Goal: Transaction & Acquisition: Book appointment/travel/reservation

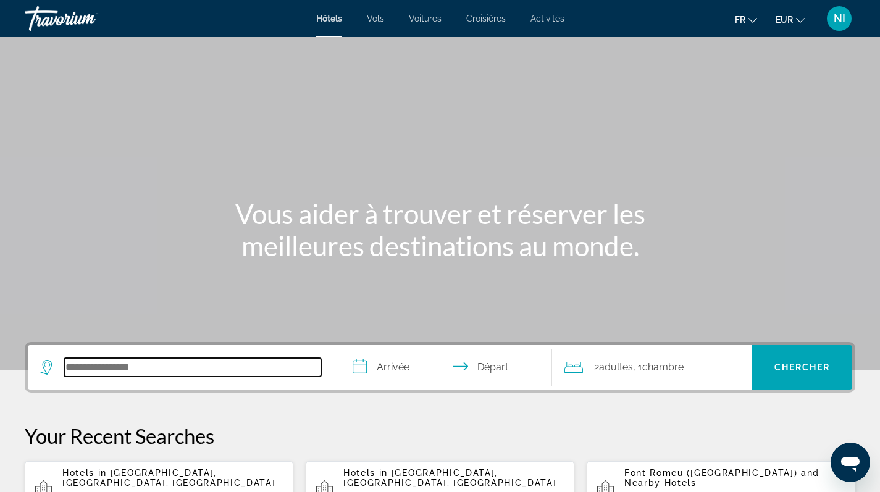
click at [172, 375] on input "Search hotel destination" at bounding box center [192, 367] width 257 height 19
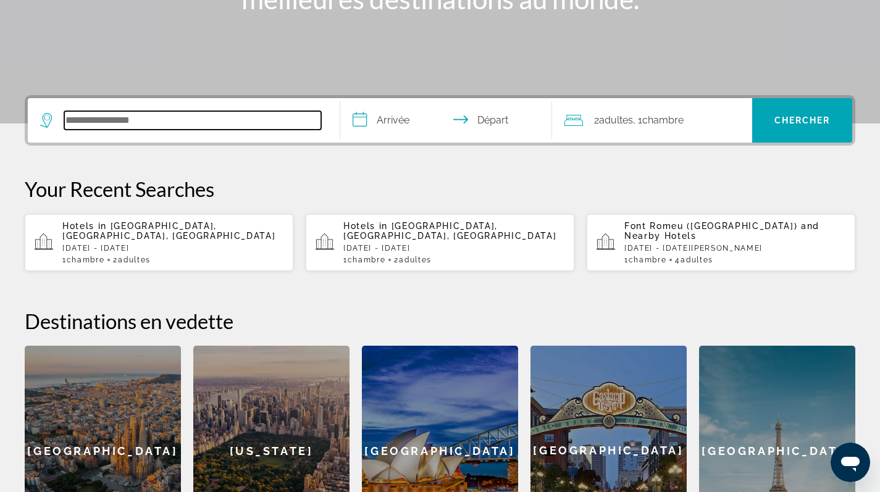
scroll to position [302, 0]
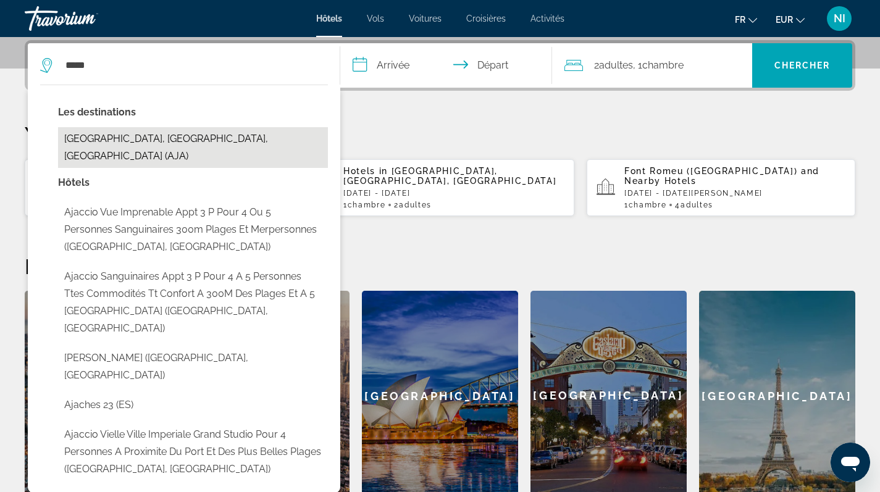
drag, startPoint x: 172, startPoint y: 375, endPoint x: 194, endPoint y: 138, distance: 238.0
click at [194, 138] on button "[GEOGRAPHIC_DATA], [GEOGRAPHIC_DATA], [GEOGRAPHIC_DATA] (AJA)" at bounding box center [193, 147] width 270 height 41
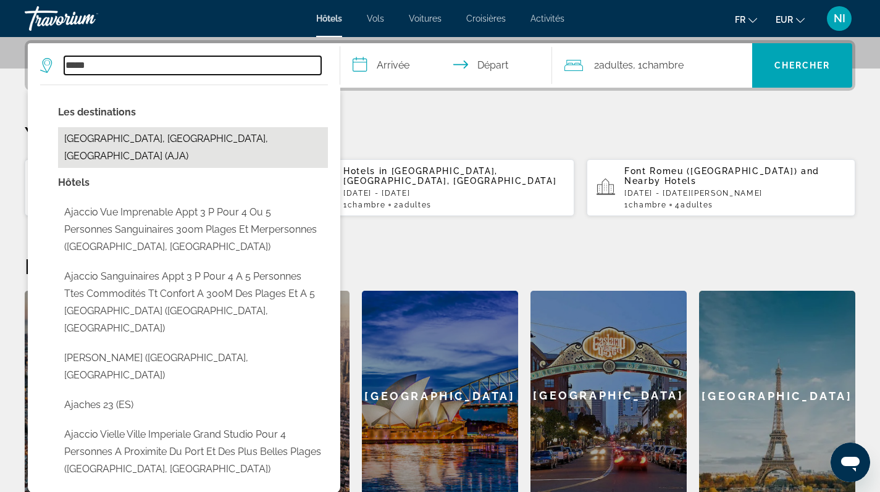
type input "**********"
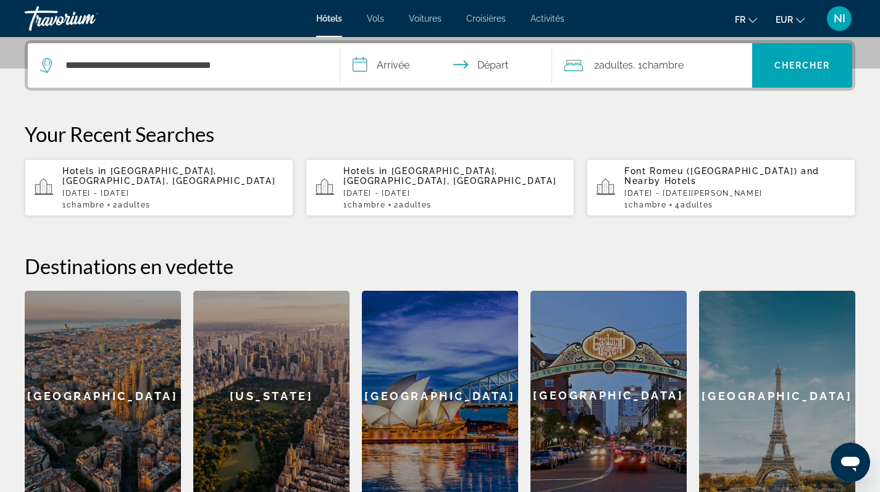
click at [383, 65] on input "**********" at bounding box center [448, 67] width 217 height 48
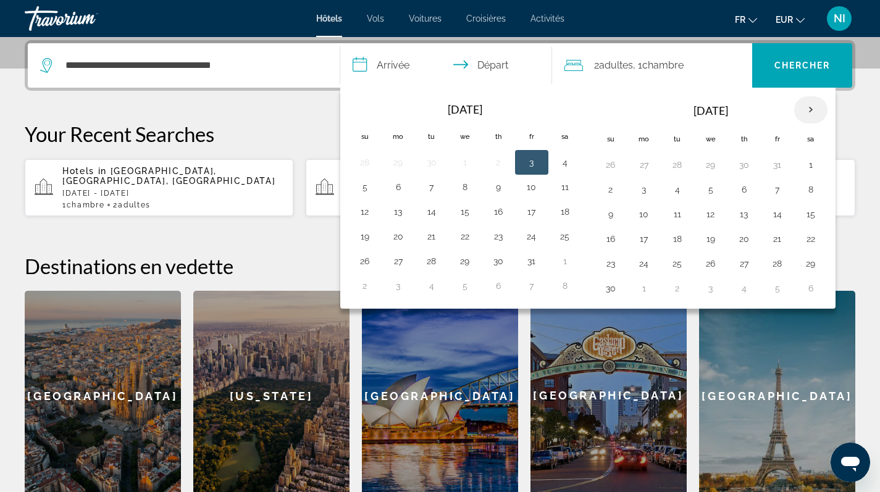
click at [815, 109] on th "Next month" at bounding box center [810, 109] width 33 height 27
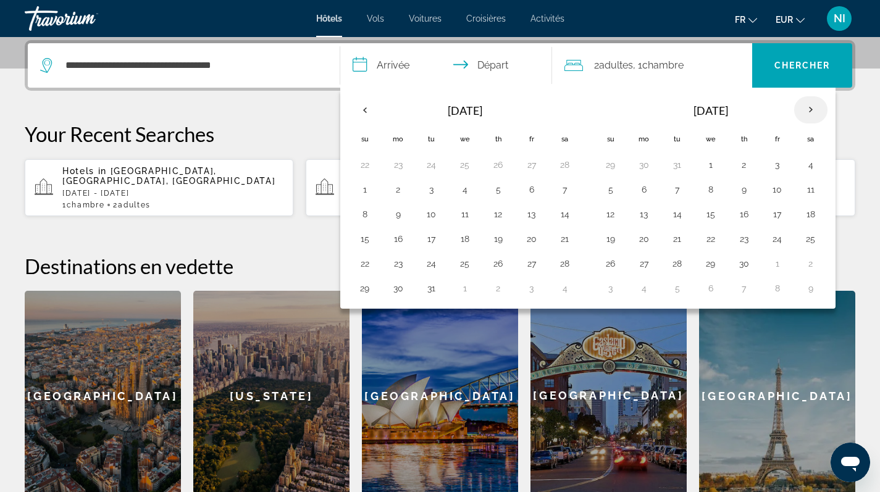
click at [815, 109] on th "Next month" at bounding box center [810, 109] width 33 height 27
click at [398, 215] on button "13" at bounding box center [398, 214] width 20 height 17
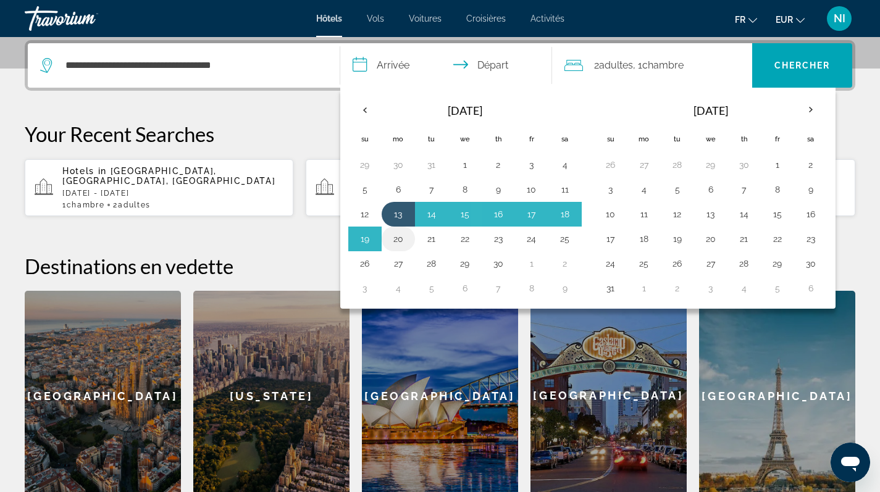
click at [396, 239] on button "20" at bounding box center [398, 238] width 20 height 17
type input "**********"
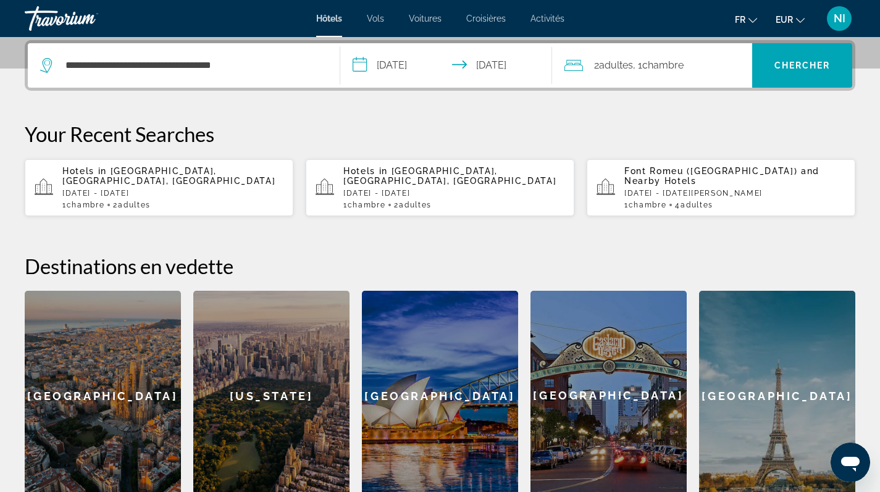
click at [725, 69] on div "2 Adulte Adultes , 1 Chambre pièces" at bounding box center [658, 65] width 188 height 17
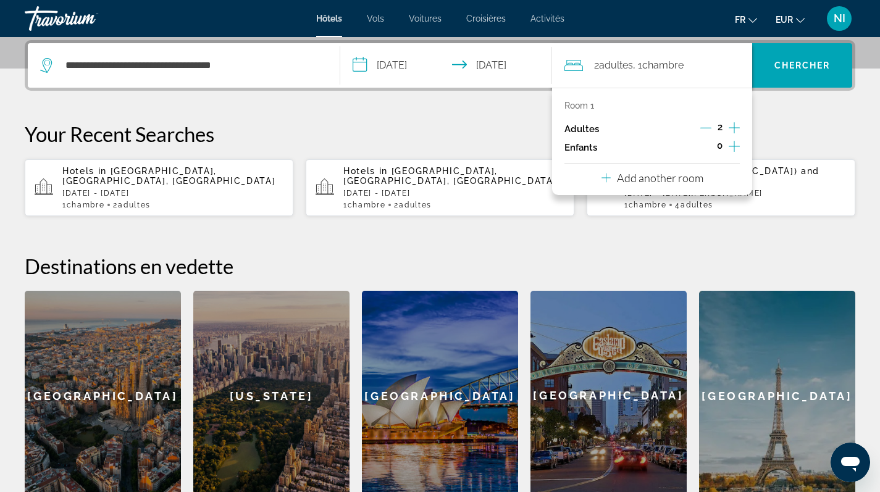
click at [731, 125] on icon "Increment adults" at bounding box center [733, 127] width 11 height 15
click at [767, 67] on span "Search" at bounding box center [802, 66] width 100 height 30
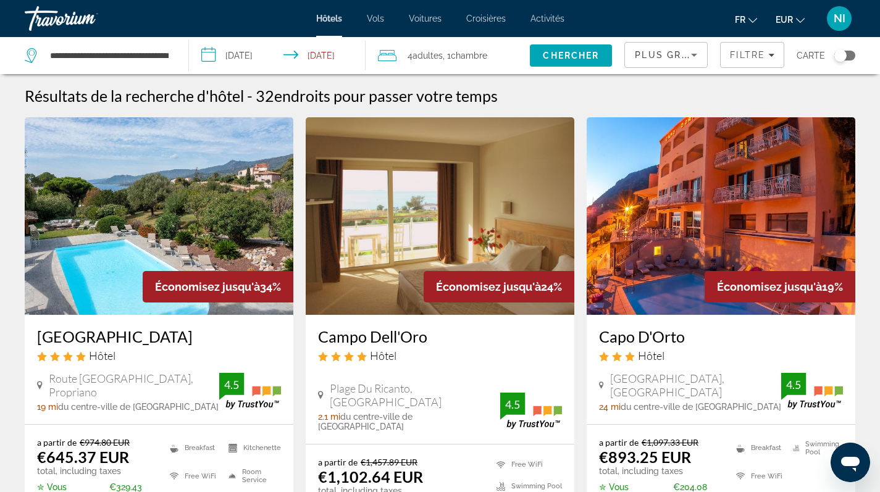
click at [842, 55] on div "Toggle map" at bounding box center [840, 55] width 12 height 12
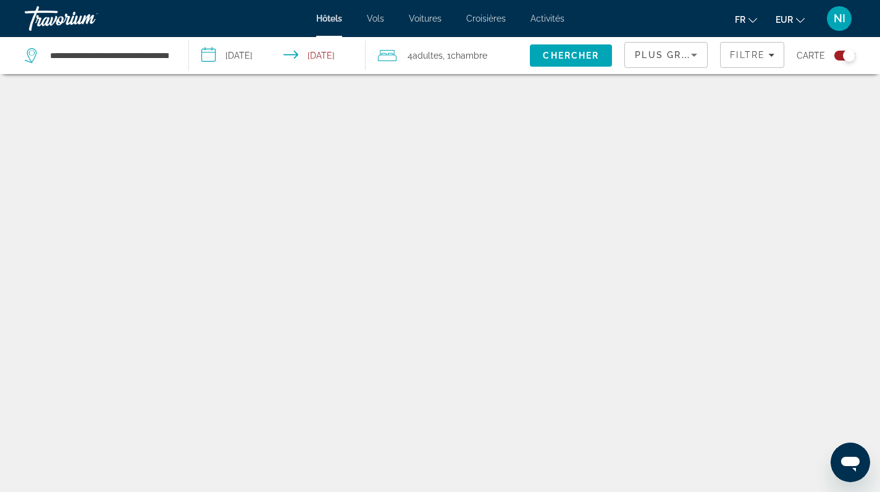
scroll to position [74, 0]
